Goal: Information Seeking & Learning: Learn about a topic

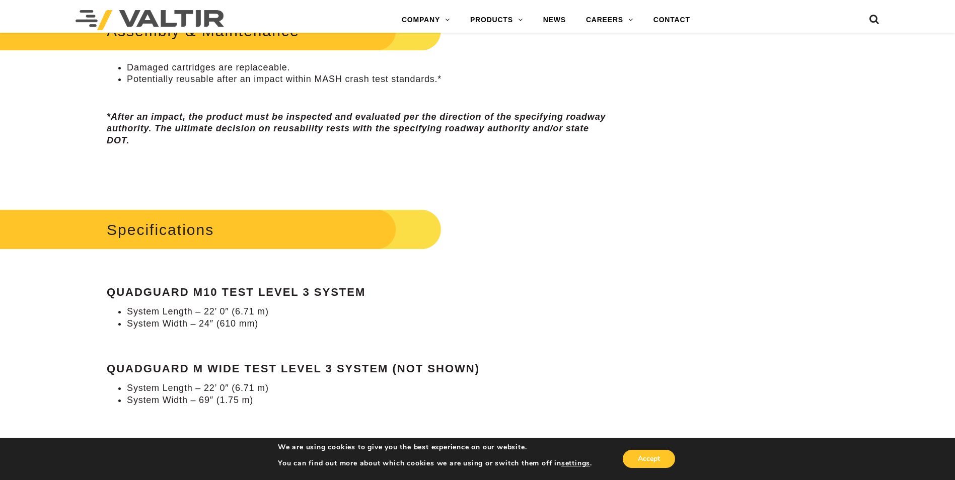
scroll to position [855, 0]
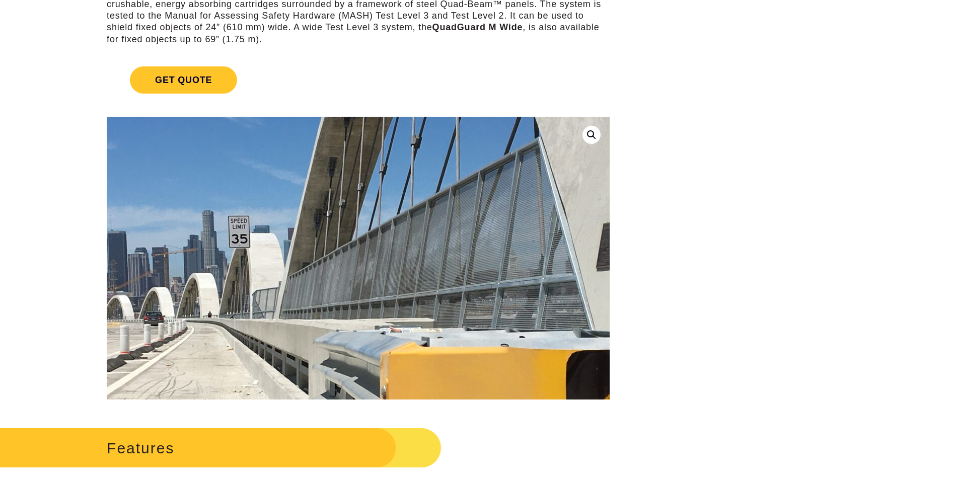
scroll to position [252, 0]
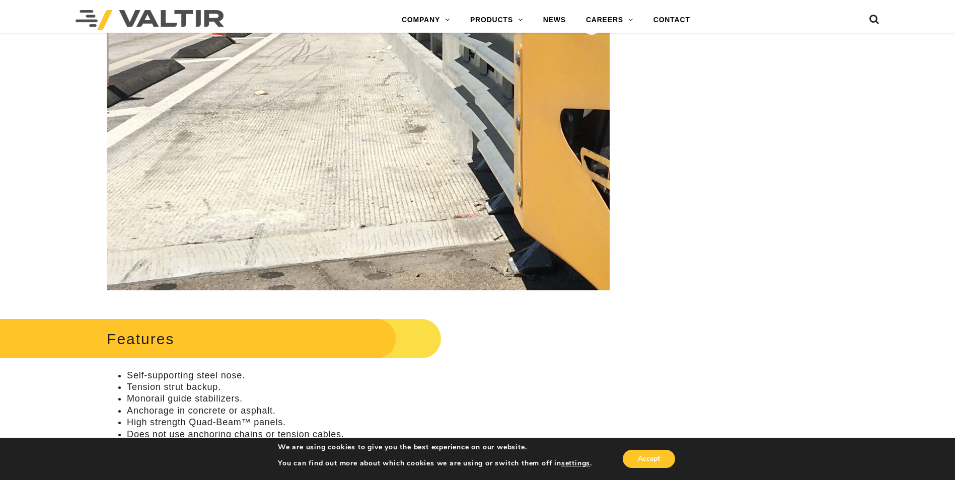
click at [257, 201] on img at bounding box center [516, 21] width 1288 height 966
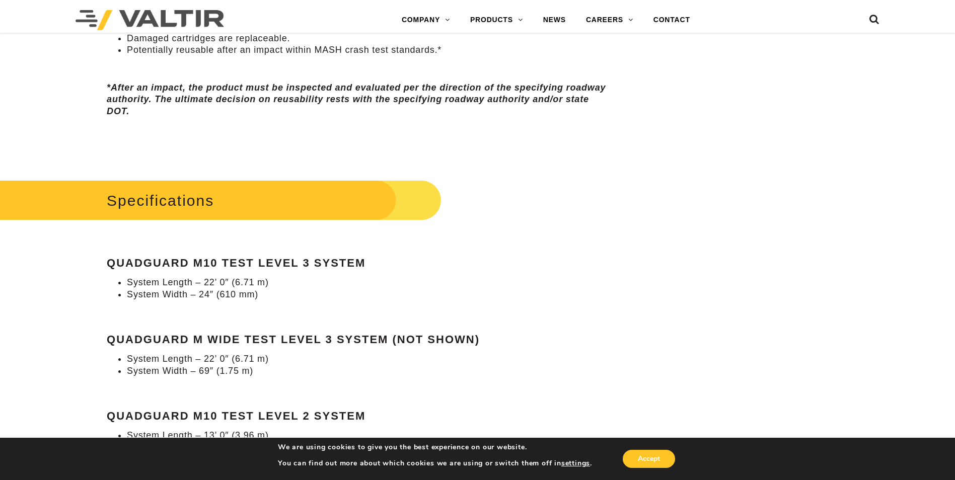
scroll to position [805, 0]
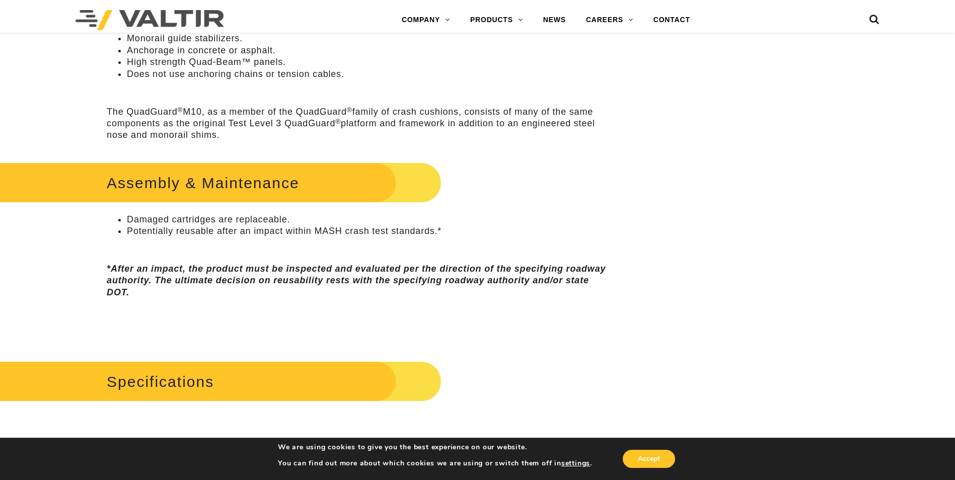
scroll to position [755, 0]
